Goal: Task Accomplishment & Management: Manage account settings

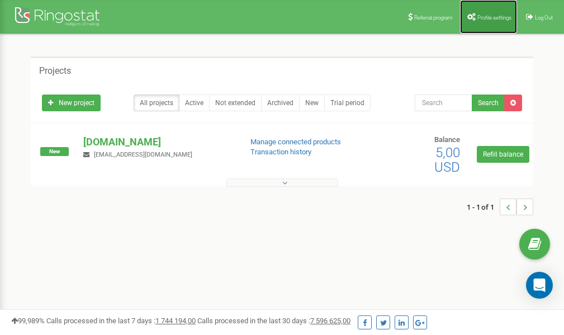
click at [494, 20] on span "Profile settings" at bounding box center [494, 18] width 34 height 6
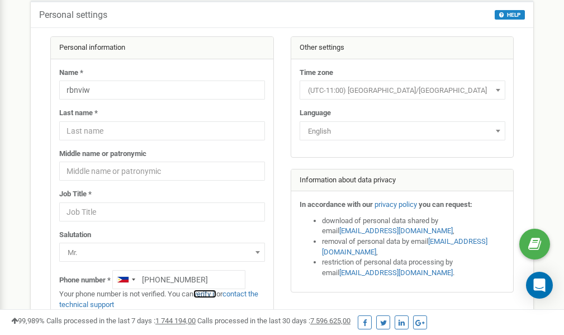
click at [215, 295] on link "verify it" at bounding box center [204, 294] width 23 height 8
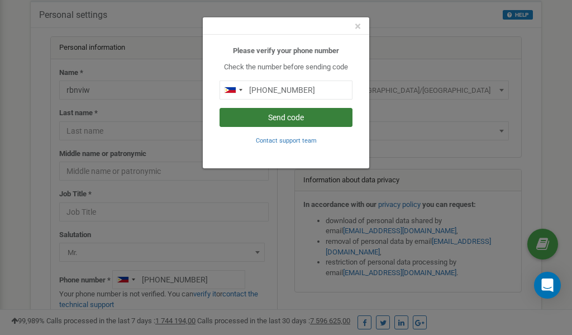
click at [272, 121] on button "Send code" at bounding box center [286, 117] width 133 height 19
